Goal: Transaction & Acquisition: Purchase product/service

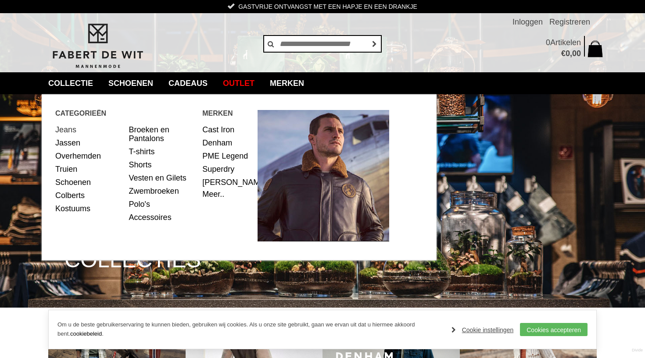
click at [65, 132] on link "Jeans" at bounding box center [88, 129] width 67 height 13
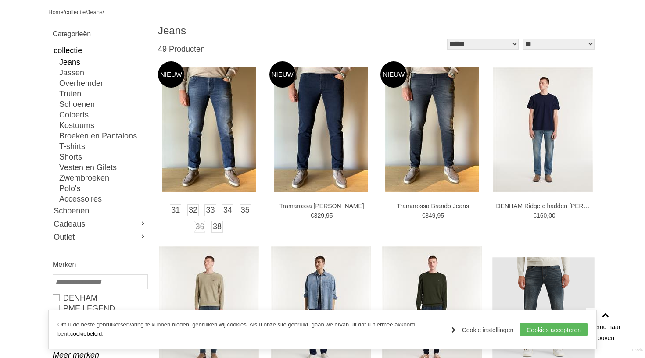
scroll to position [102, 0]
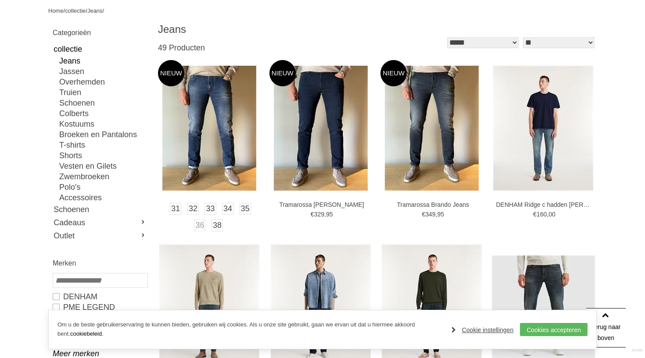
click at [227, 142] on img at bounding box center [209, 128] width 94 height 125
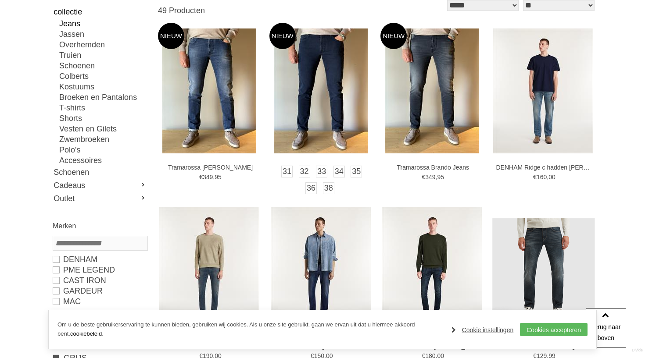
scroll to position [131, 0]
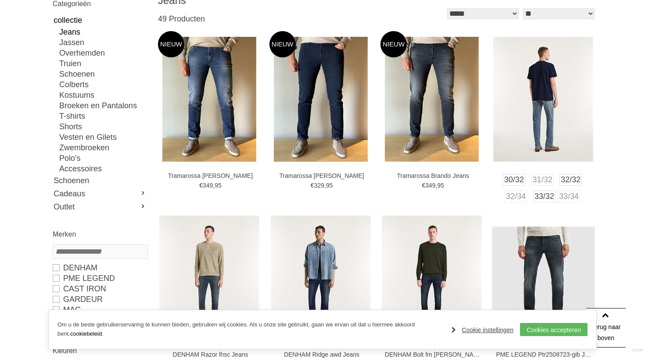
click at [544, 118] on img at bounding box center [543, 99] width 100 height 125
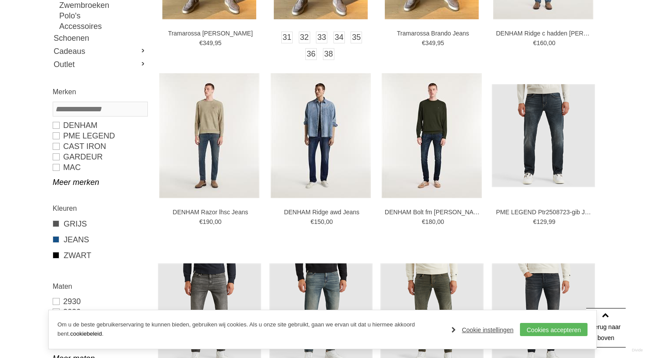
scroll to position [274, 0]
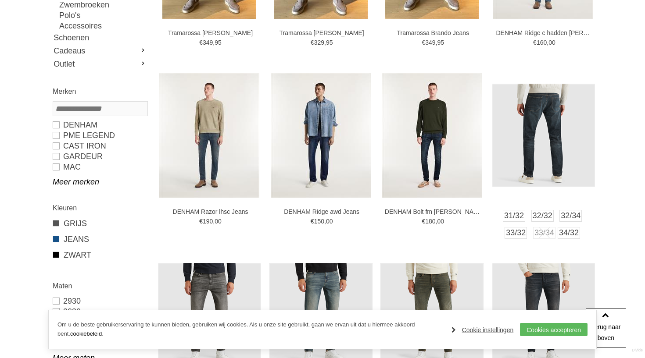
click at [538, 121] on img at bounding box center [543, 135] width 103 height 103
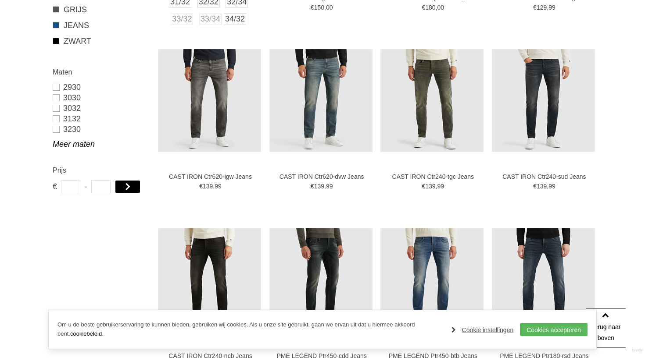
scroll to position [489, 0]
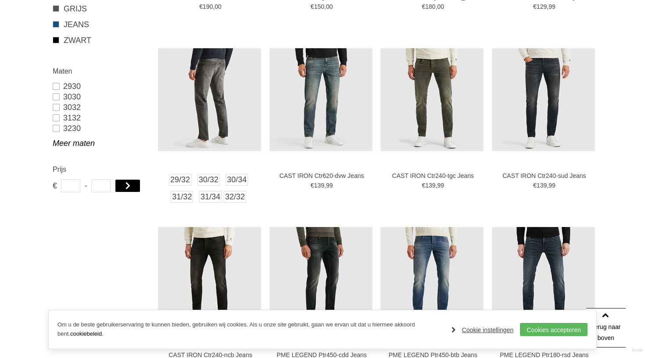
click at [204, 114] on img at bounding box center [209, 99] width 103 height 103
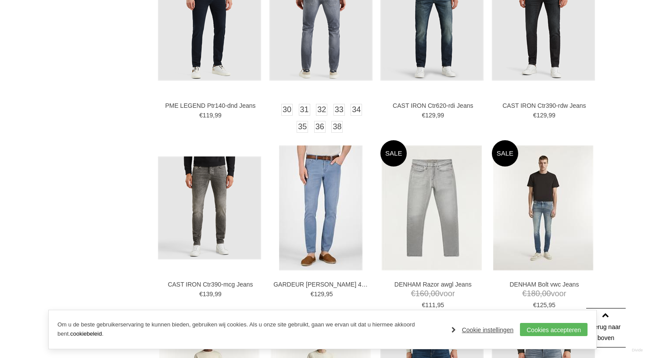
scroll to position [918, 0]
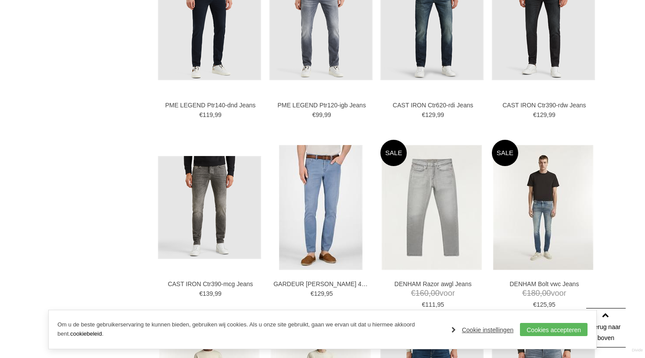
click at [545, 338] on div "Om u de beste gebruikerservaring te kunnen bieden, gebruiken wij cookies. Als u…" at bounding box center [322, 329] width 548 height 39
click at [543, 332] on link "Cookies accepteren" at bounding box center [554, 329] width 68 height 13
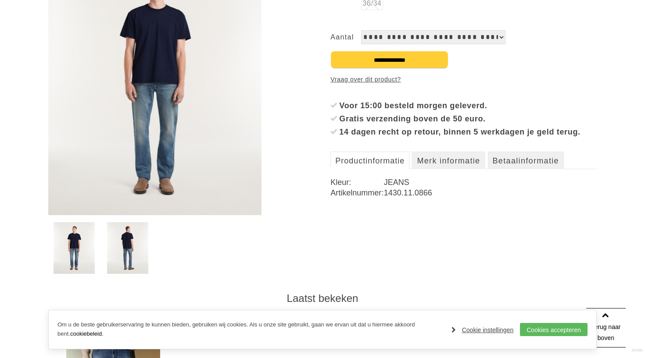
scroll to position [199, 0]
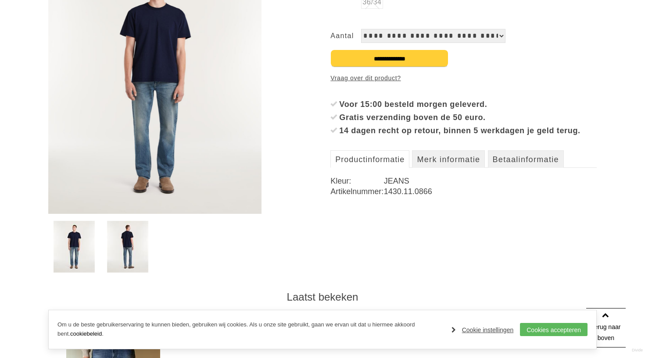
click at [139, 253] on img at bounding box center [128, 247] width 42 height 52
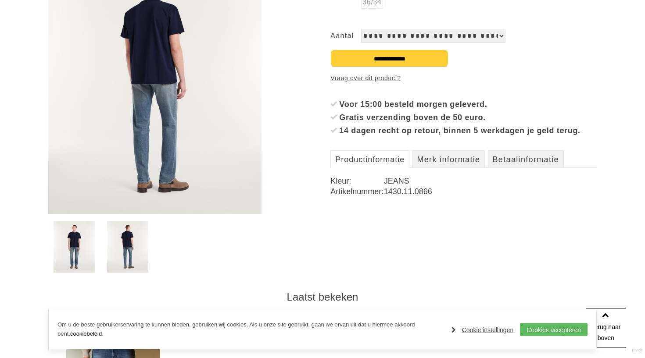
click at [75, 245] on img at bounding box center [75, 247] width 42 height 52
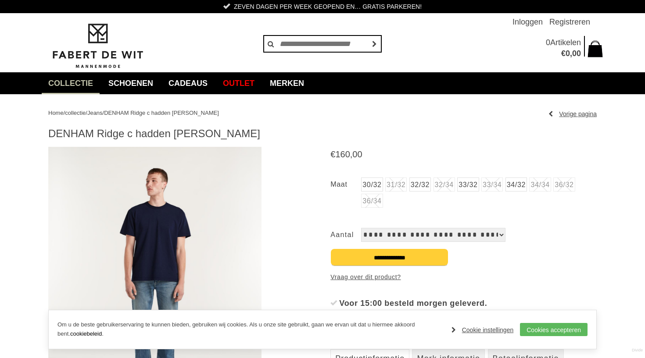
scroll to position [0, 0]
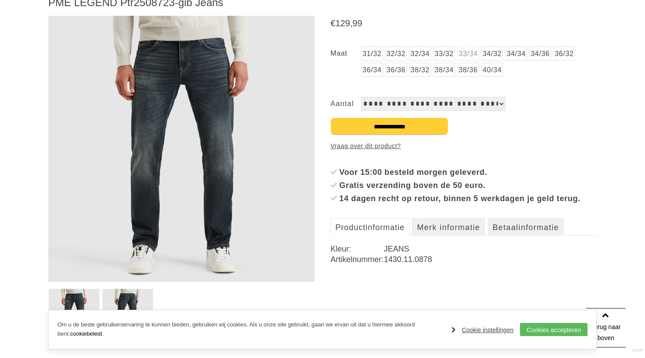
scroll to position [132, 0]
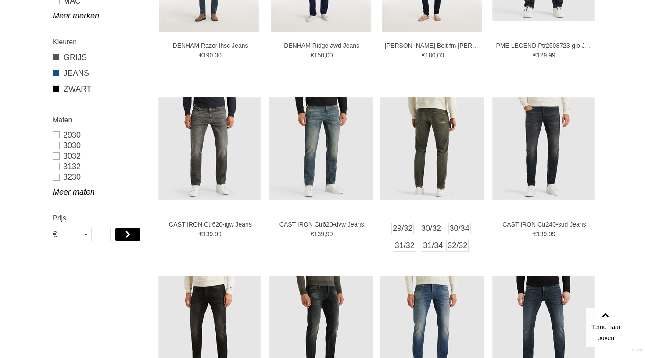
scroll to position [456, 0]
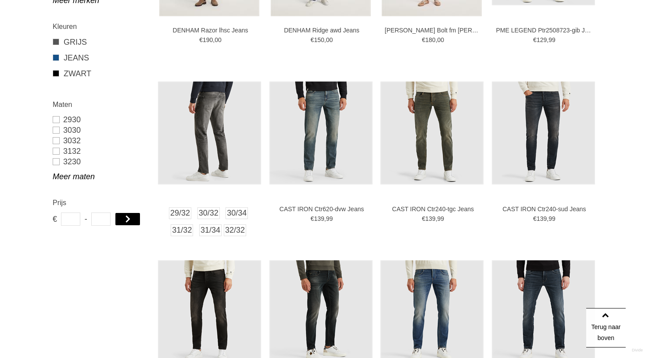
click at [215, 123] on img at bounding box center [209, 133] width 103 height 103
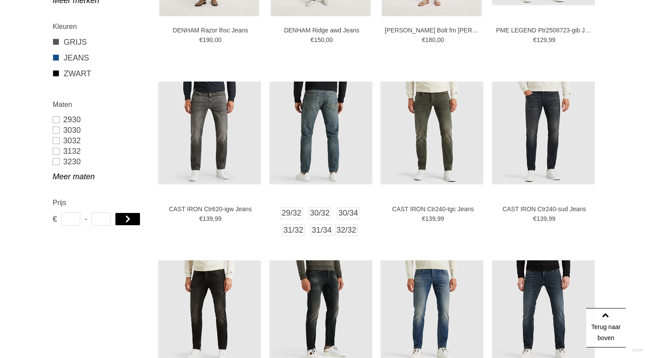
click at [317, 123] on img at bounding box center [320, 133] width 103 height 103
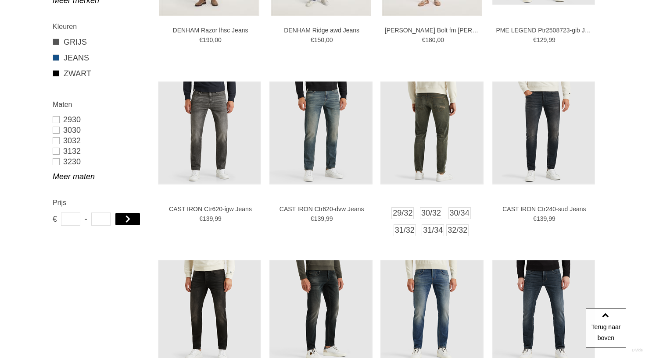
click at [450, 126] on img at bounding box center [431, 133] width 103 height 103
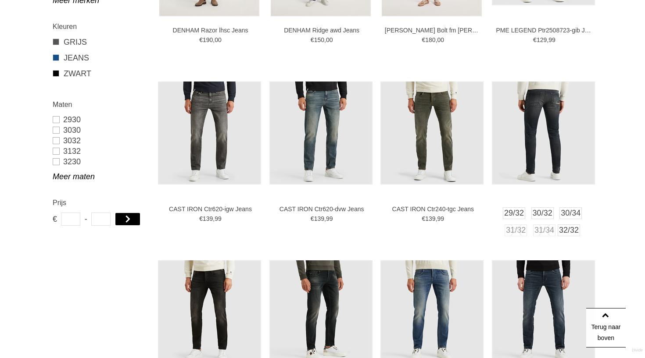
click at [561, 136] on img at bounding box center [543, 133] width 103 height 103
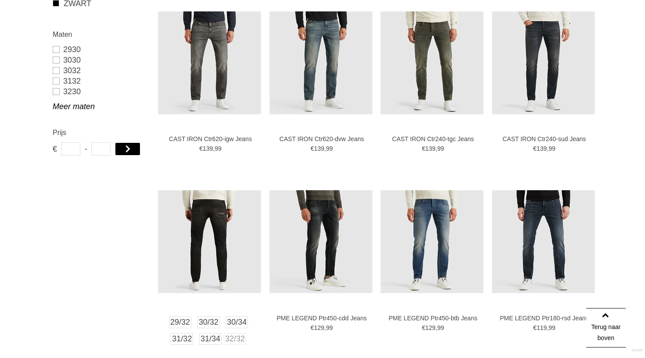
scroll to position [525, 0]
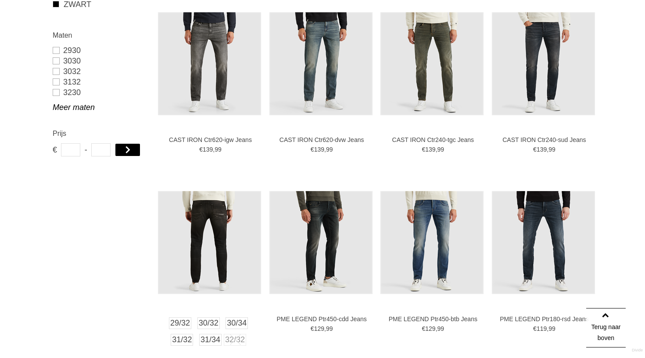
click at [203, 230] on img at bounding box center [209, 242] width 103 height 103
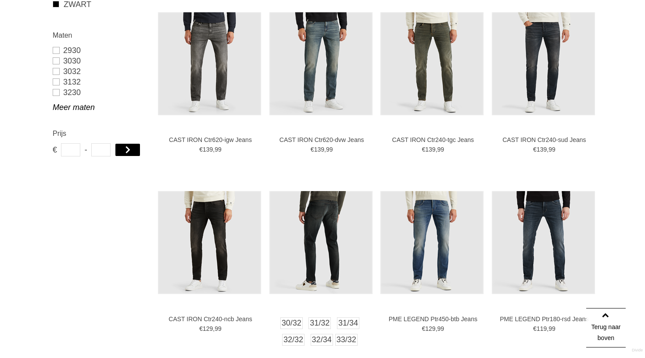
click at [339, 223] on img at bounding box center [320, 242] width 103 height 103
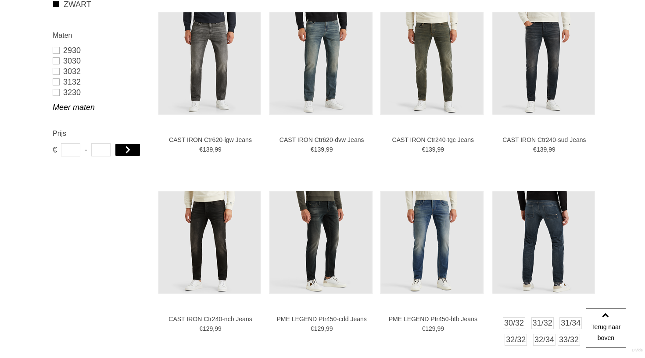
click at [551, 228] on img at bounding box center [543, 242] width 103 height 103
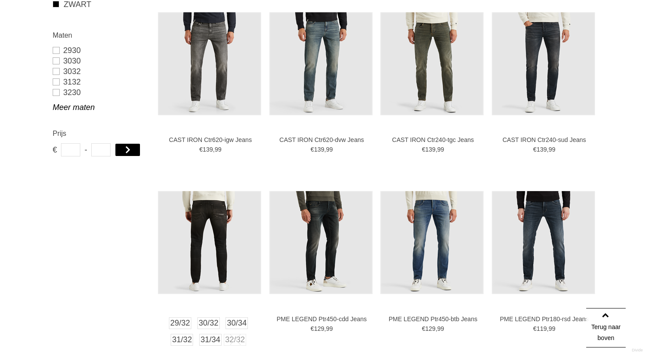
click at [203, 251] on img at bounding box center [209, 242] width 103 height 103
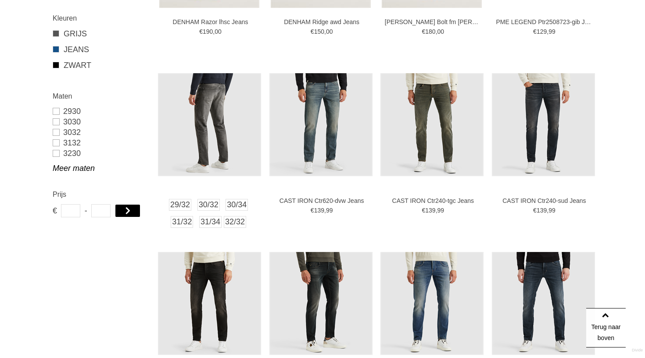
scroll to position [464, 0]
click at [198, 126] on img at bounding box center [209, 125] width 103 height 103
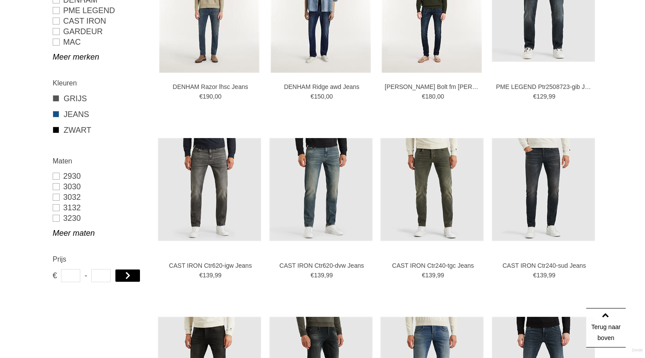
scroll to position [403, 0]
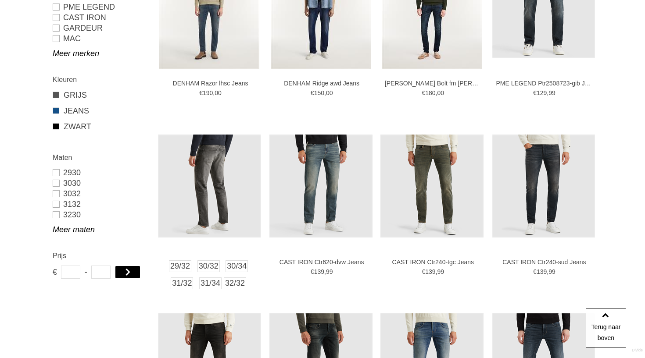
click at [232, 170] on img at bounding box center [209, 186] width 103 height 103
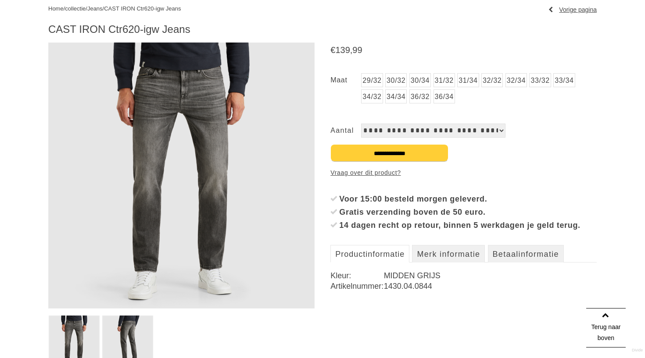
scroll to position [106, 0]
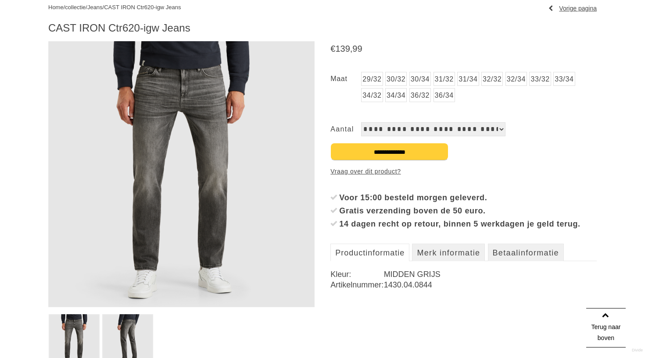
click at [503, 79] on link "32/32" at bounding box center [491, 79] width 21 height 14
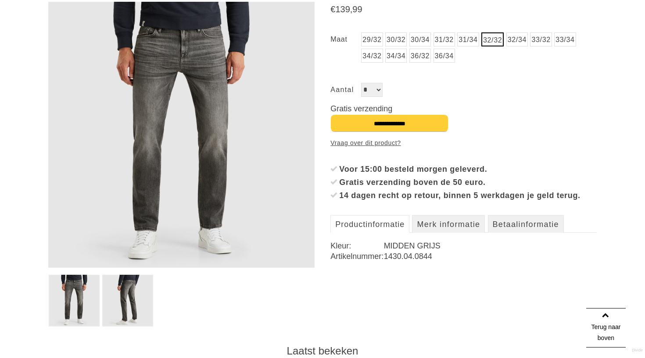
scroll to position [164, 0]
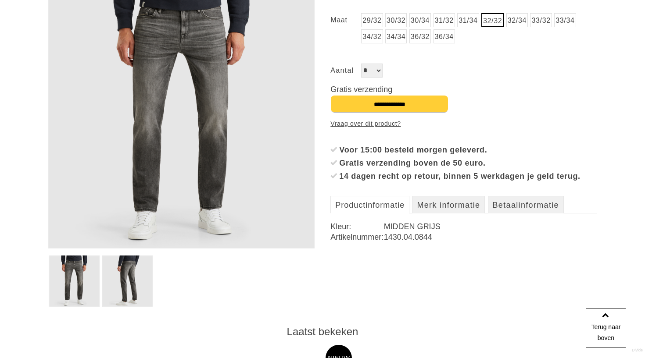
click at [142, 282] on img at bounding box center [127, 282] width 51 height 52
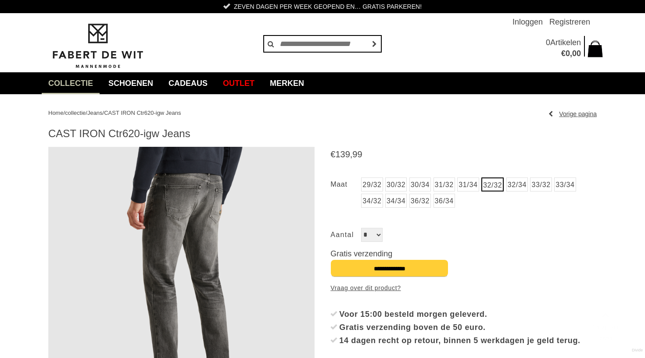
scroll to position [0, 0]
click at [62, 214] on img at bounding box center [181, 280] width 266 height 266
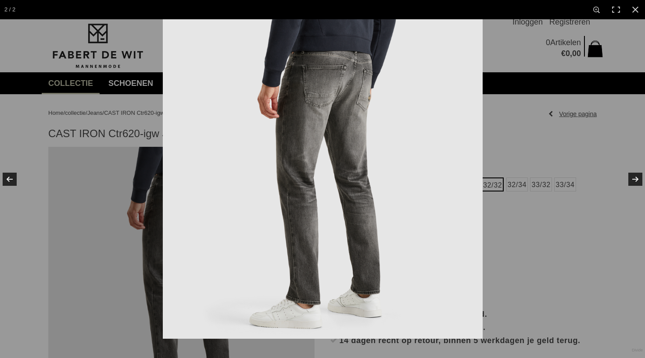
click at [282, 157] on img at bounding box center [323, 179] width 320 height 320
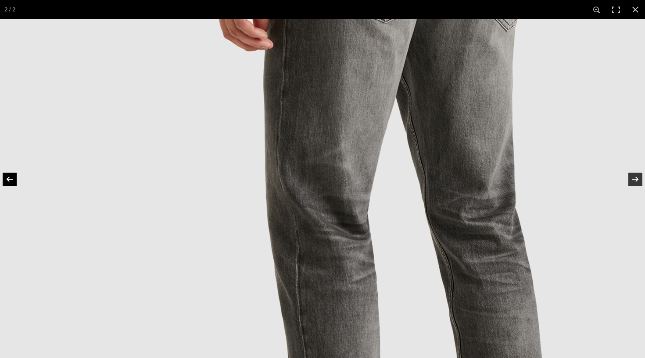
click at [9, 179] on link at bounding box center [15, 179] width 31 height 44
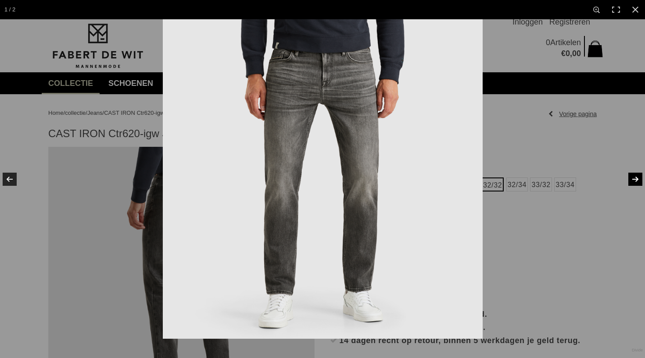
click at [637, 178] on link at bounding box center [629, 179] width 31 height 44
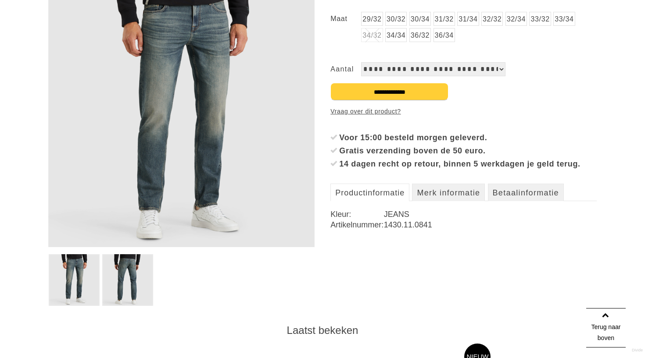
scroll to position [166, 0]
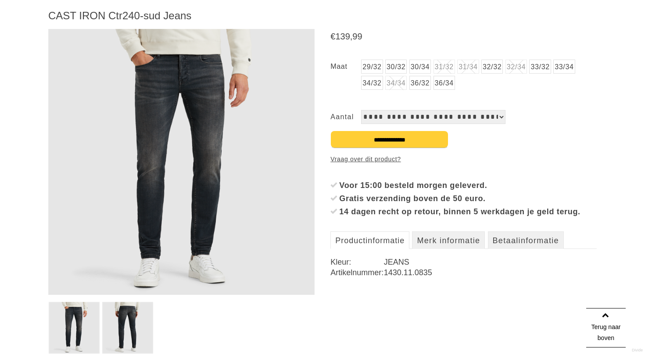
scroll to position [118, 0]
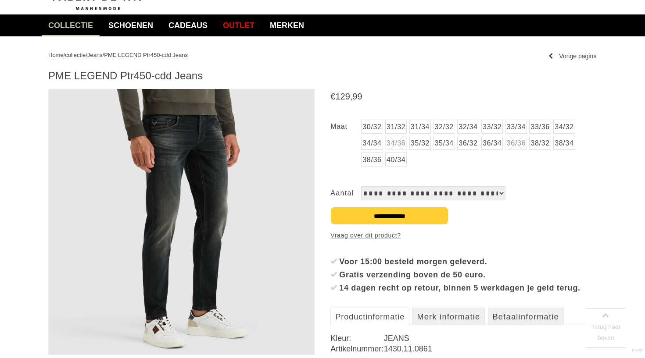
scroll to position [59, 0]
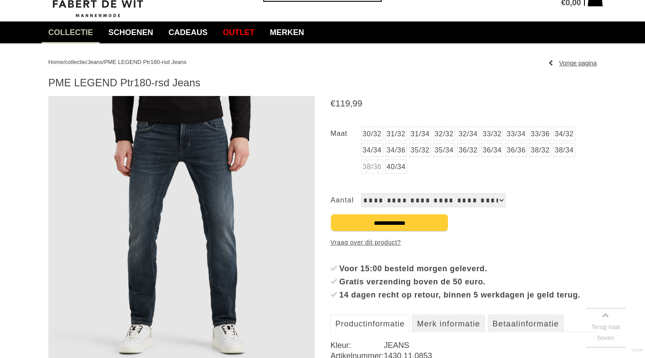
scroll to position [58, 0]
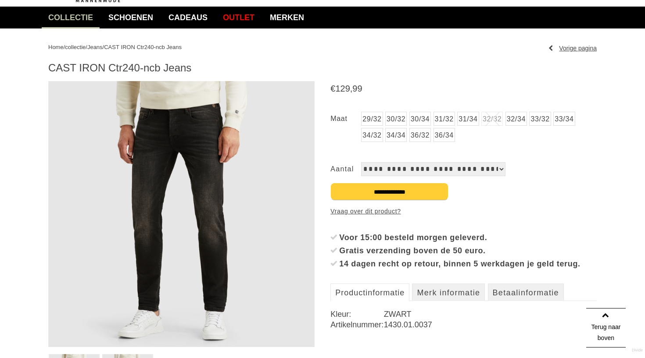
scroll to position [62, 0]
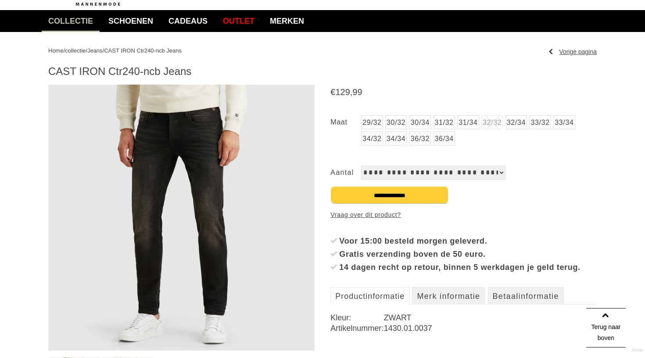
click at [242, 250] on img at bounding box center [181, 218] width 266 height 266
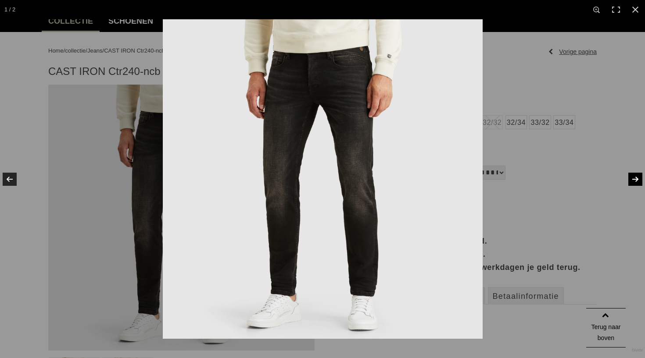
click at [633, 176] on link at bounding box center [629, 179] width 31 height 44
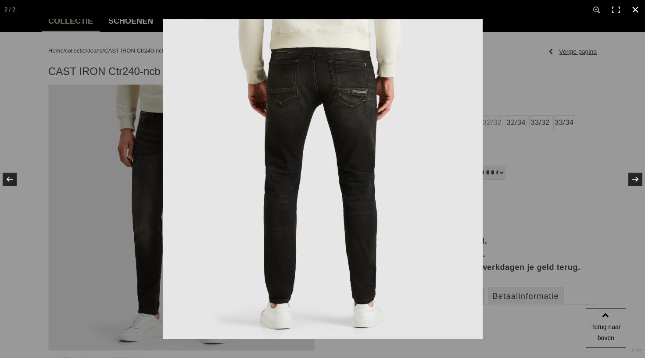
click at [634, 11] on link at bounding box center [634, 9] width 19 height 19
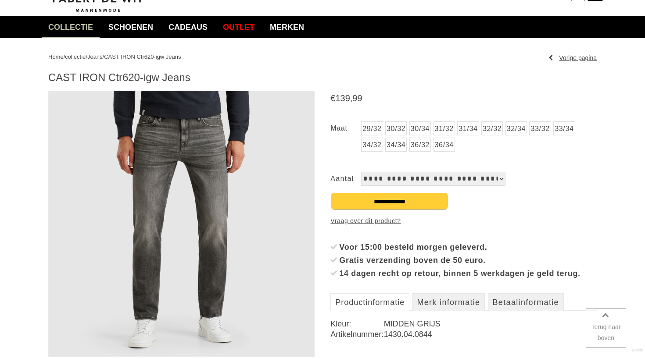
scroll to position [57, 0]
